Goal: Check status: Check status

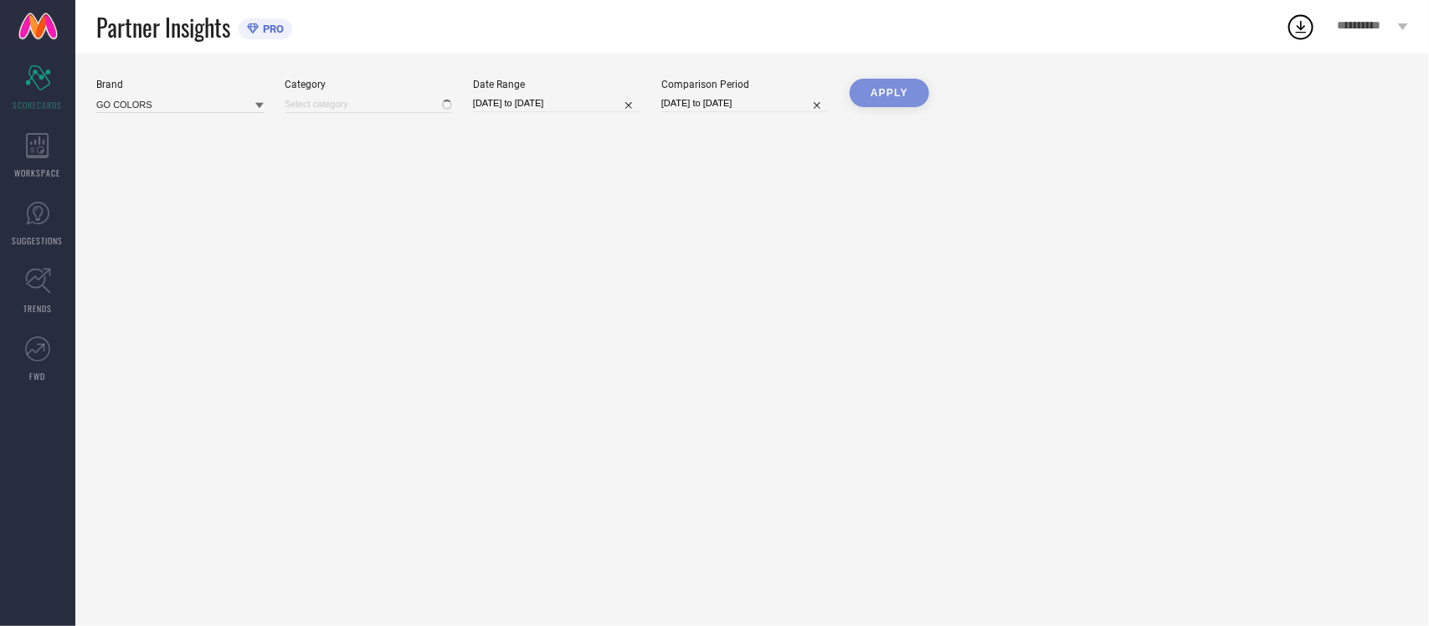
type input "All"
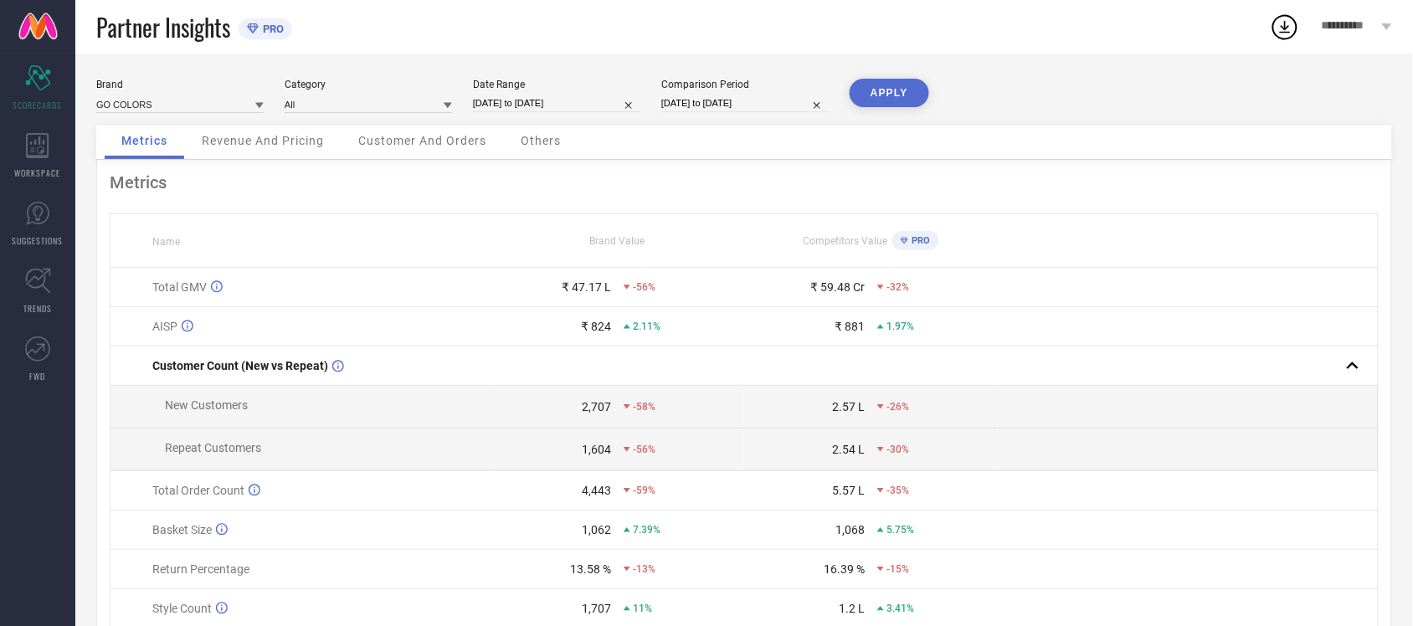
select select "8"
select select "2025"
select select "9"
select select "2025"
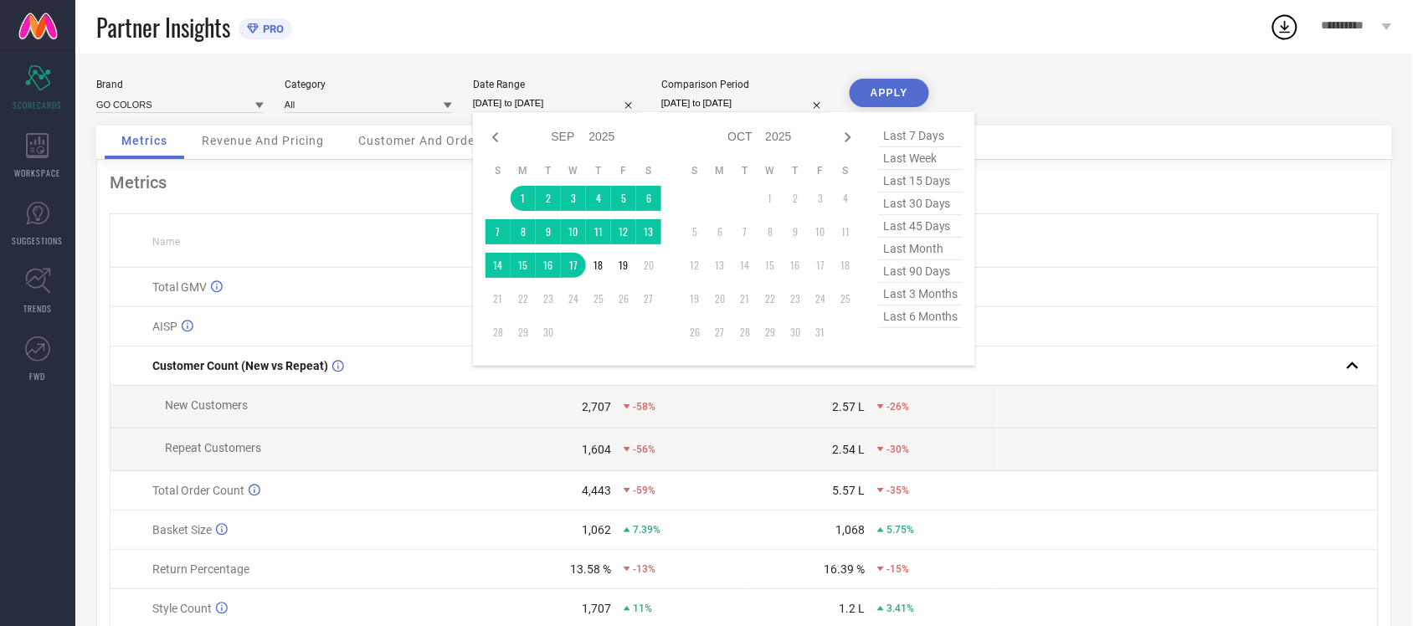
click at [540, 102] on input "[DATE] to [DATE]" at bounding box center [556, 104] width 167 height 18
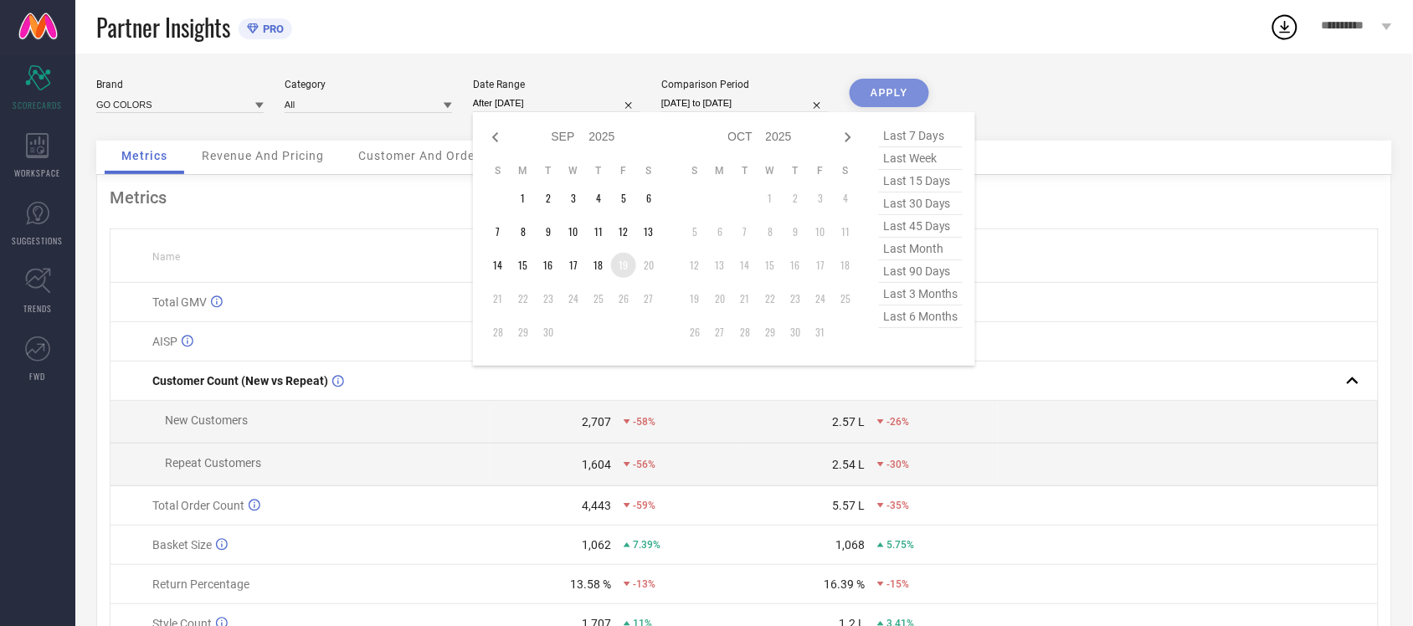
click at [618, 264] on td "19" at bounding box center [623, 265] width 25 height 25
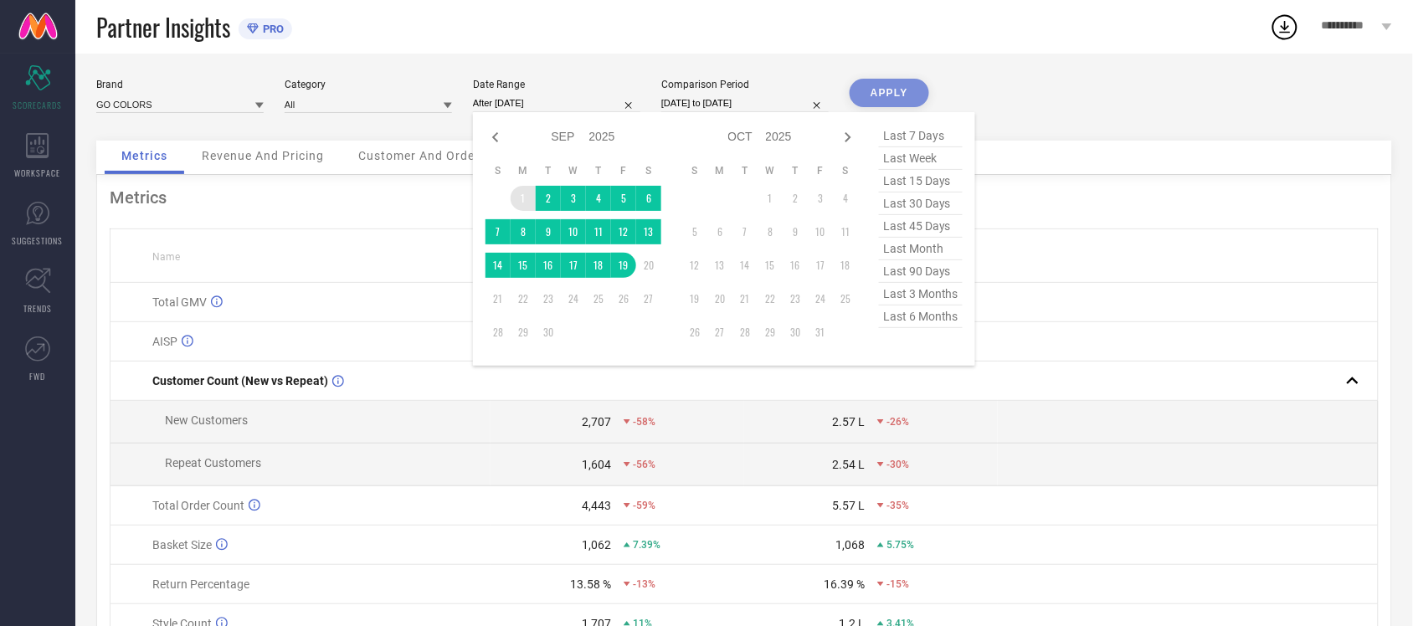
type input "01-09-2025 to 19-09-2025"
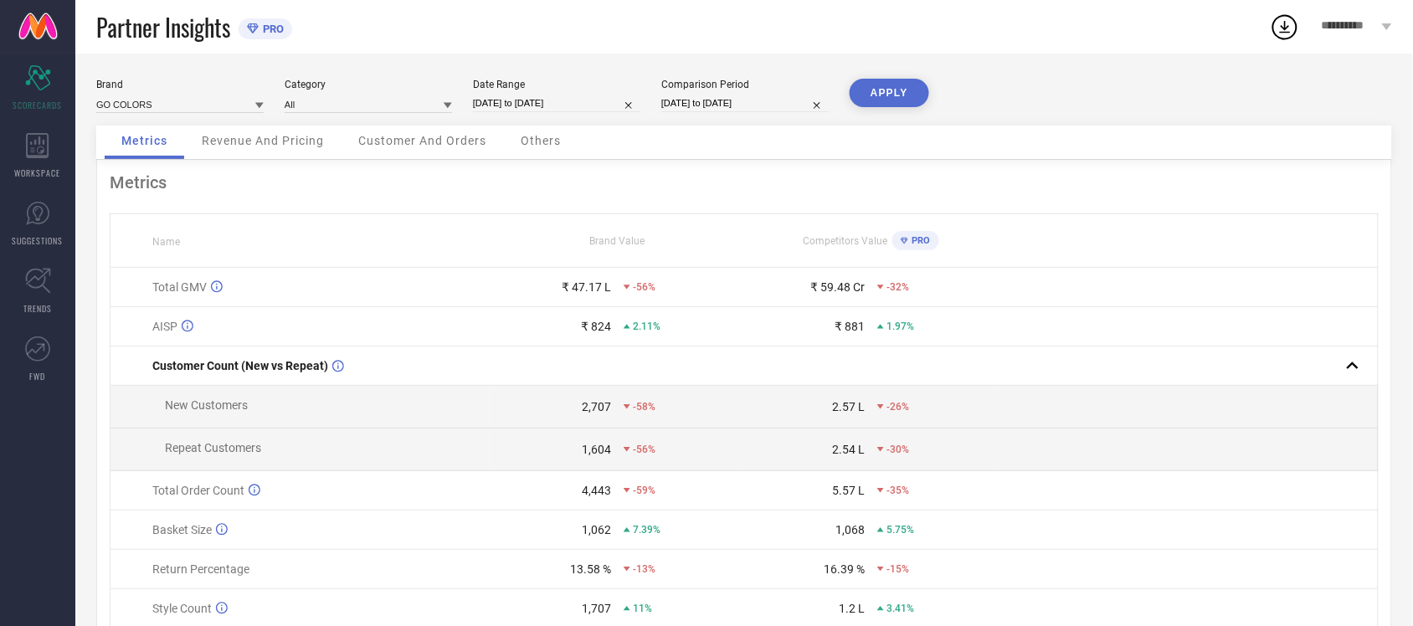
click at [897, 88] on button "APPLY" at bounding box center [890, 93] width 80 height 28
